Goal: Find specific page/section: Find specific page/section

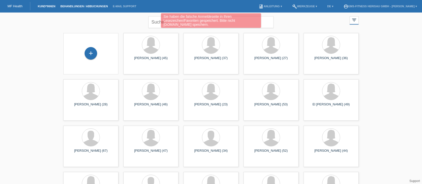
click at [87, 6] on link "Behandlungen / Abbuchungen" at bounding box center [84, 6] width 53 height 3
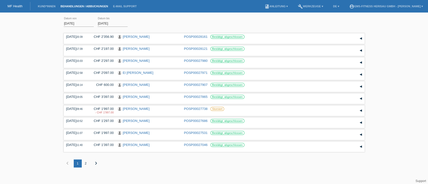
click at [86, 163] on div "2" at bounding box center [86, 164] width 8 height 8
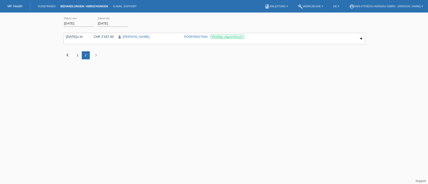
click at [77, 53] on div "1" at bounding box center [78, 55] width 8 height 8
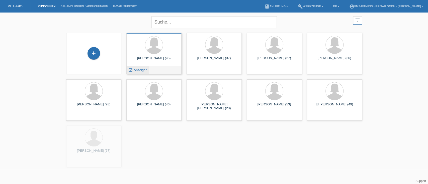
click at [139, 68] on div "launch Anzeigen" at bounding box center [138, 70] width 23 height 8
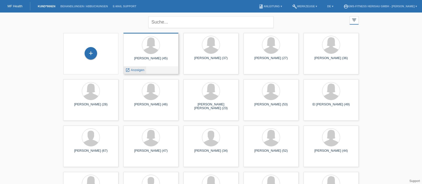
click at [137, 70] on span "Anzeigen" at bounding box center [138, 70] width 14 height 4
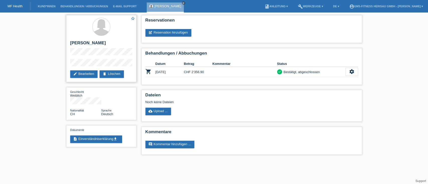
click at [69, 64] on div "star_border [PERSON_NAME] edit Bearbeiten delete Löschen" at bounding box center [101, 48] width 70 height 67
click at [107, 59] on div "star_border [PERSON_NAME] edit Bearbeiten delete Löschen" at bounding box center [101, 48] width 70 height 67
